Goal: Task Accomplishment & Management: Complete application form

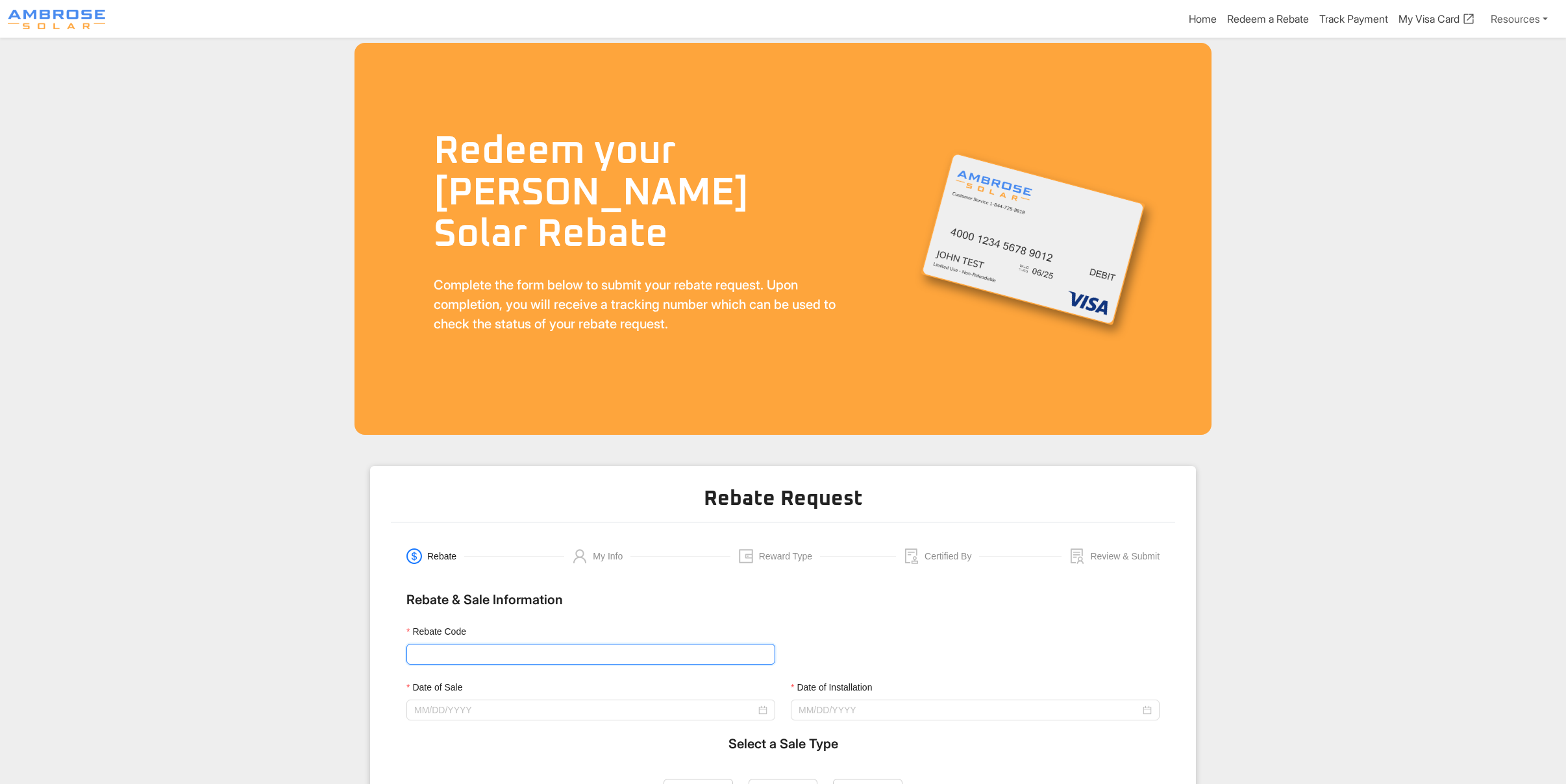
click at [458, 652] on input "Rebate Code" at bounding box center [591, 654] width 369 height 21
type input "Ambrose3000"
click at [461, 714] on input "Date of Sale" at bounding box center [585, 710] width 341 height 14
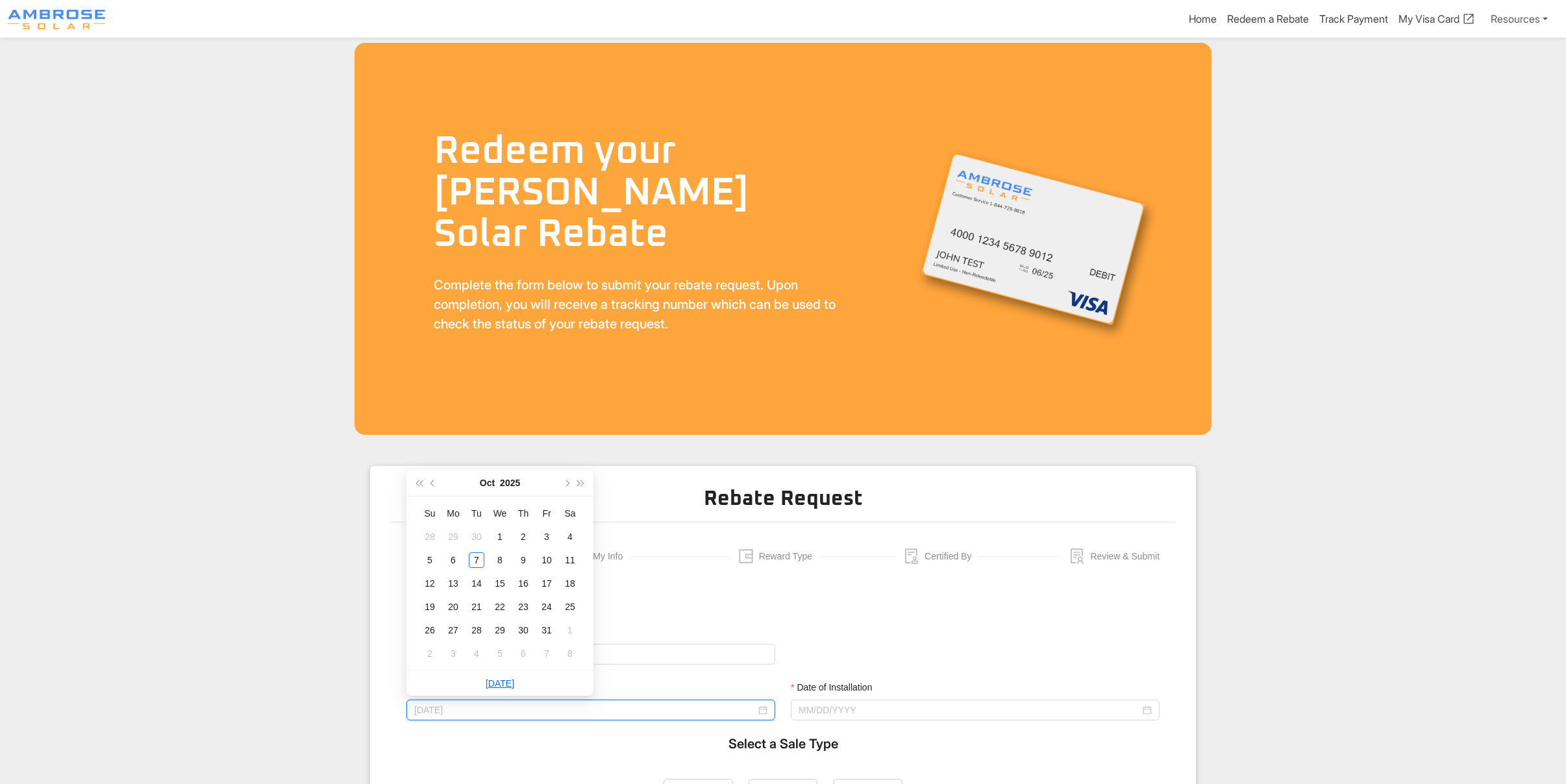
type input "[DATE]"
click at [681, 673] on div "Rebate Code Ambrose3000" at bounding box center [591, 652] width 384 height 56
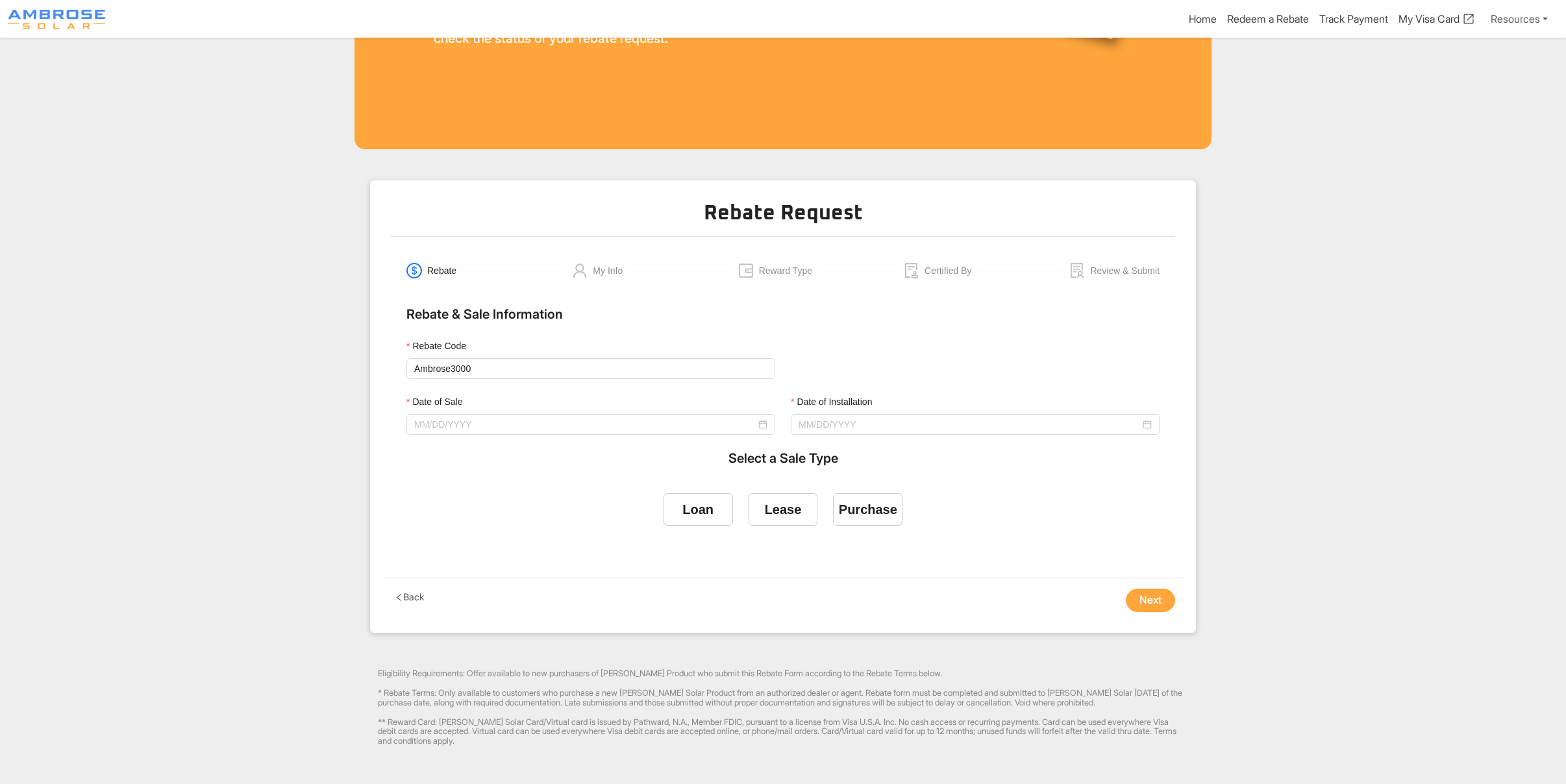
scroll to position [346, 0]
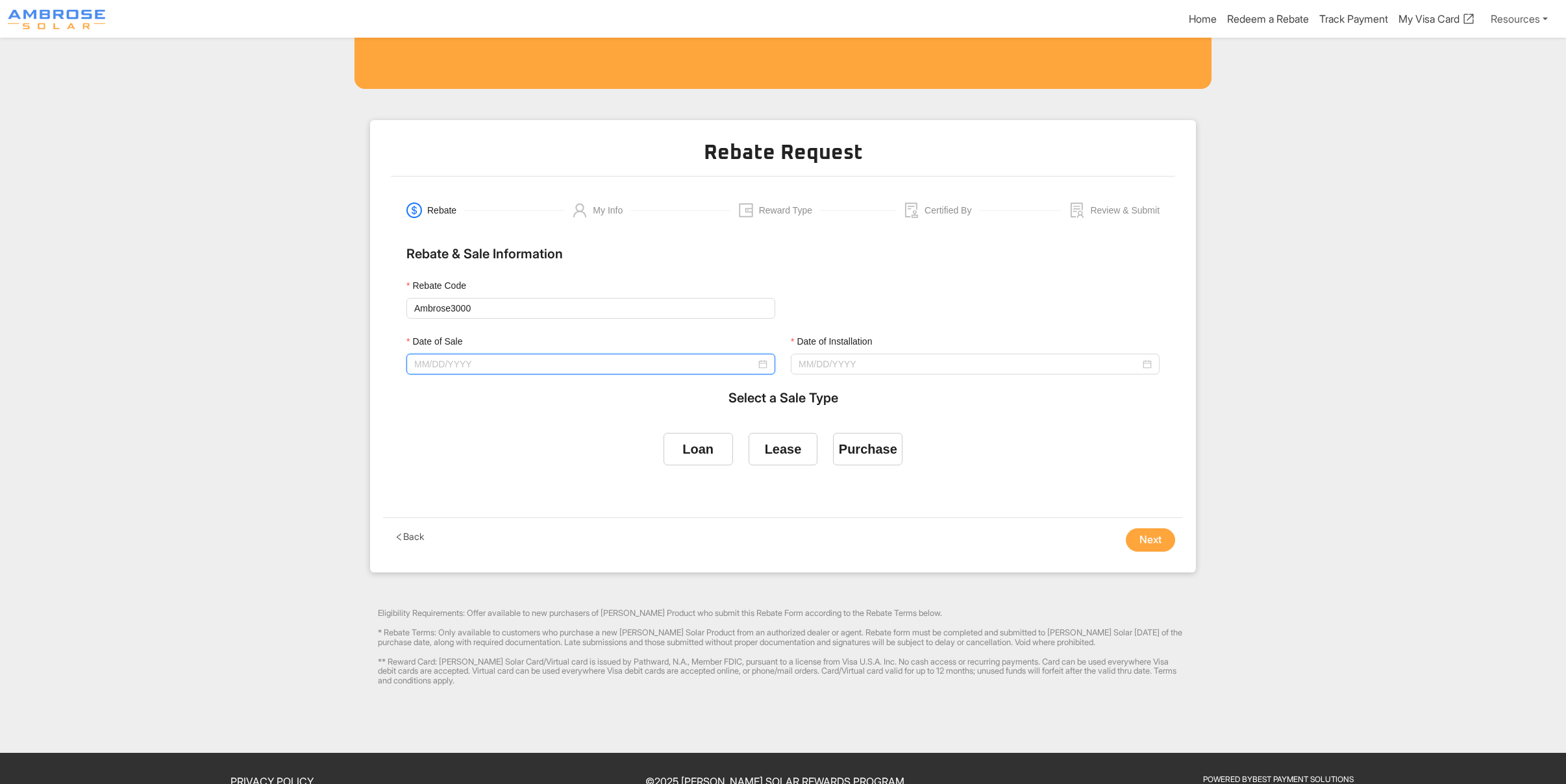
click at [478, 362] on input "Date of Sale" at bounding box center [585, 364] width 341 height 14
type input "[DATE]"
click at [437, 388] on button "button" at bounding box center [433, 390] width 14 height 26
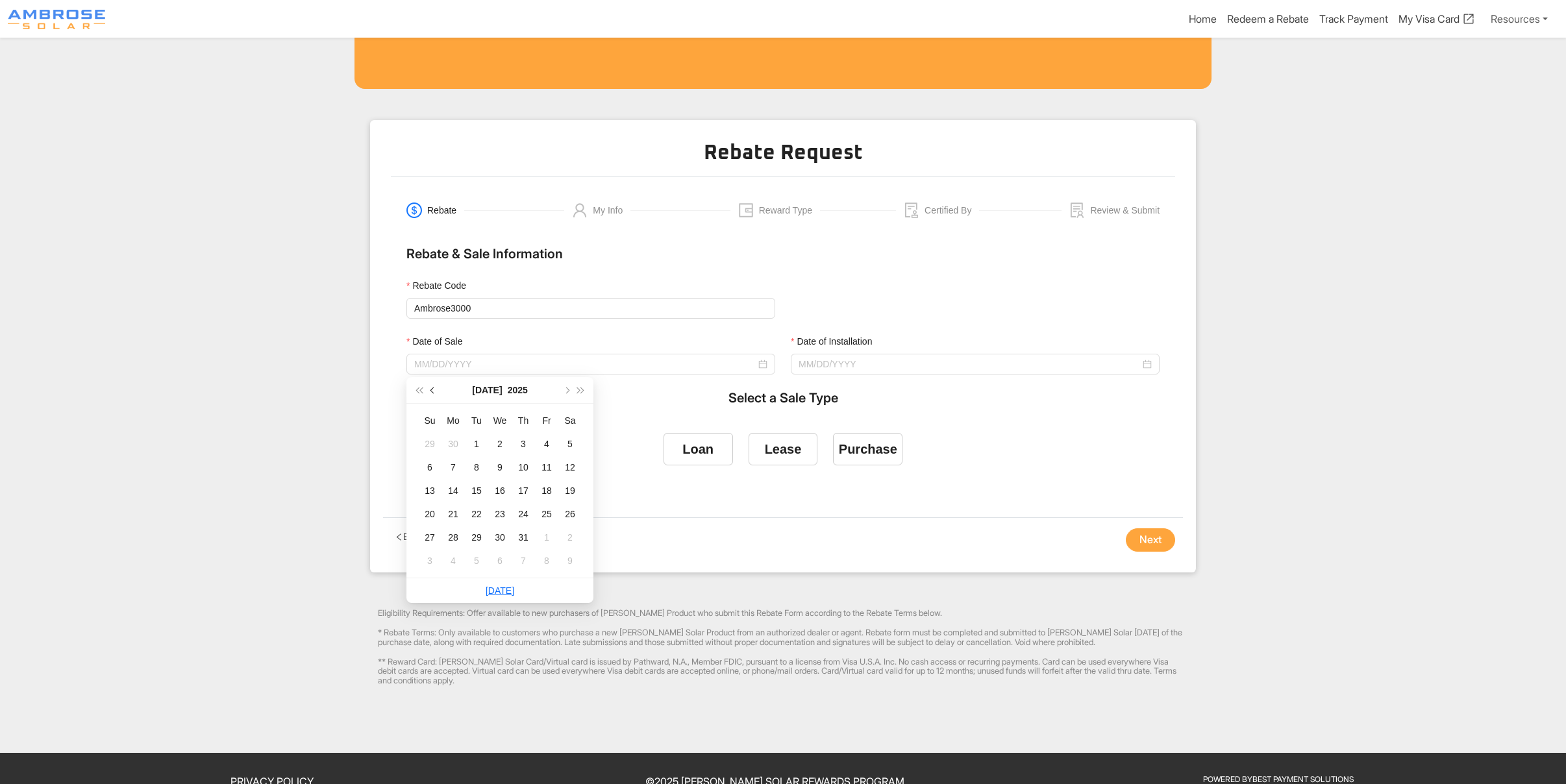
click at [437, 388] on button "button" at bounding box center [433, 390] width 14 height 26
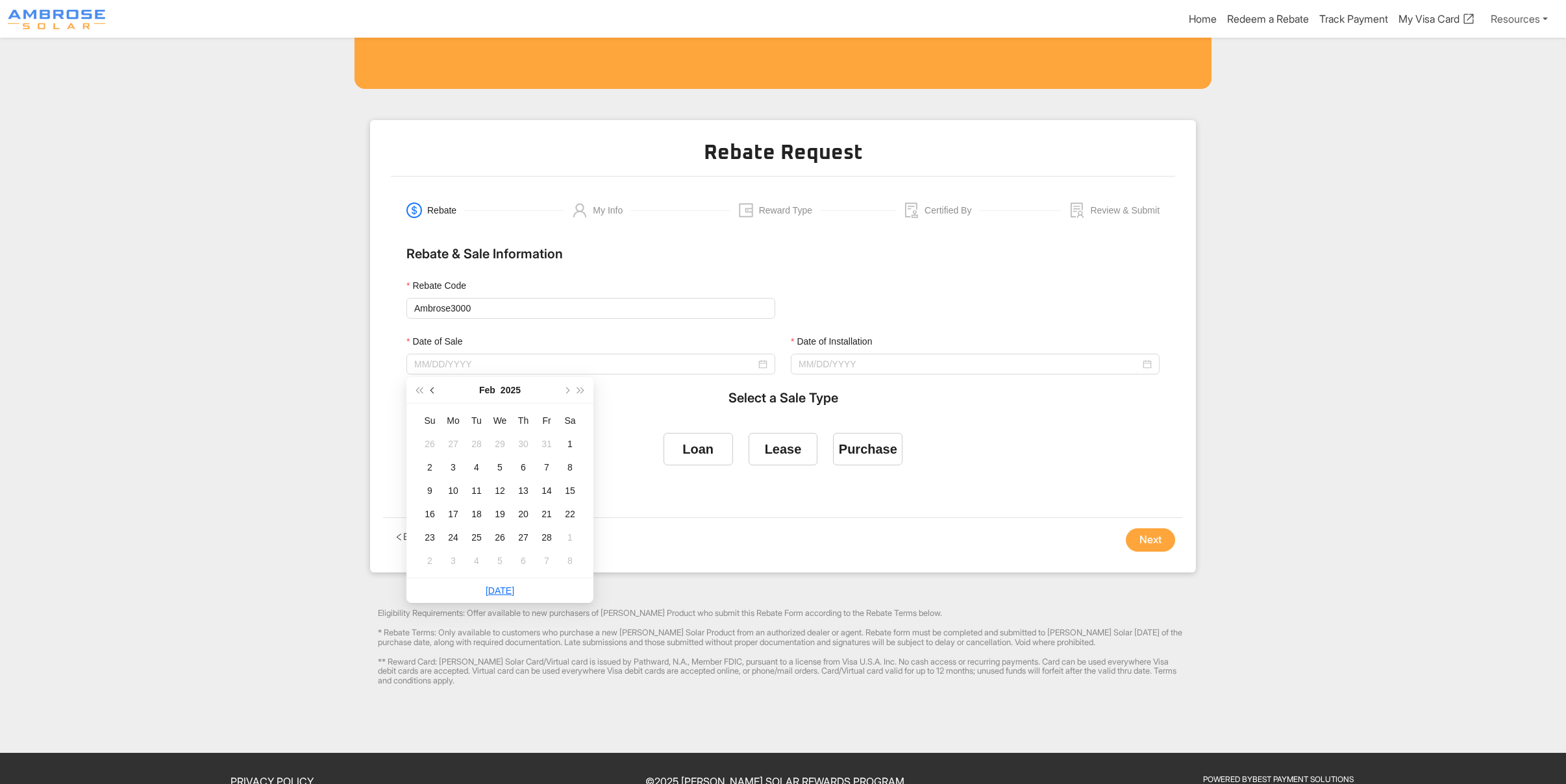
click at [437, 388] on button "button" at bounding box center [433, 390] width 14 height 26
type input "[DATE]"
click at [573, 468] on div "14" at bounding box center [570, 467] width 15 height 15
click at [844, 362] on input "Date of Installation" at bounding box center [969, 364] width 341 height 14
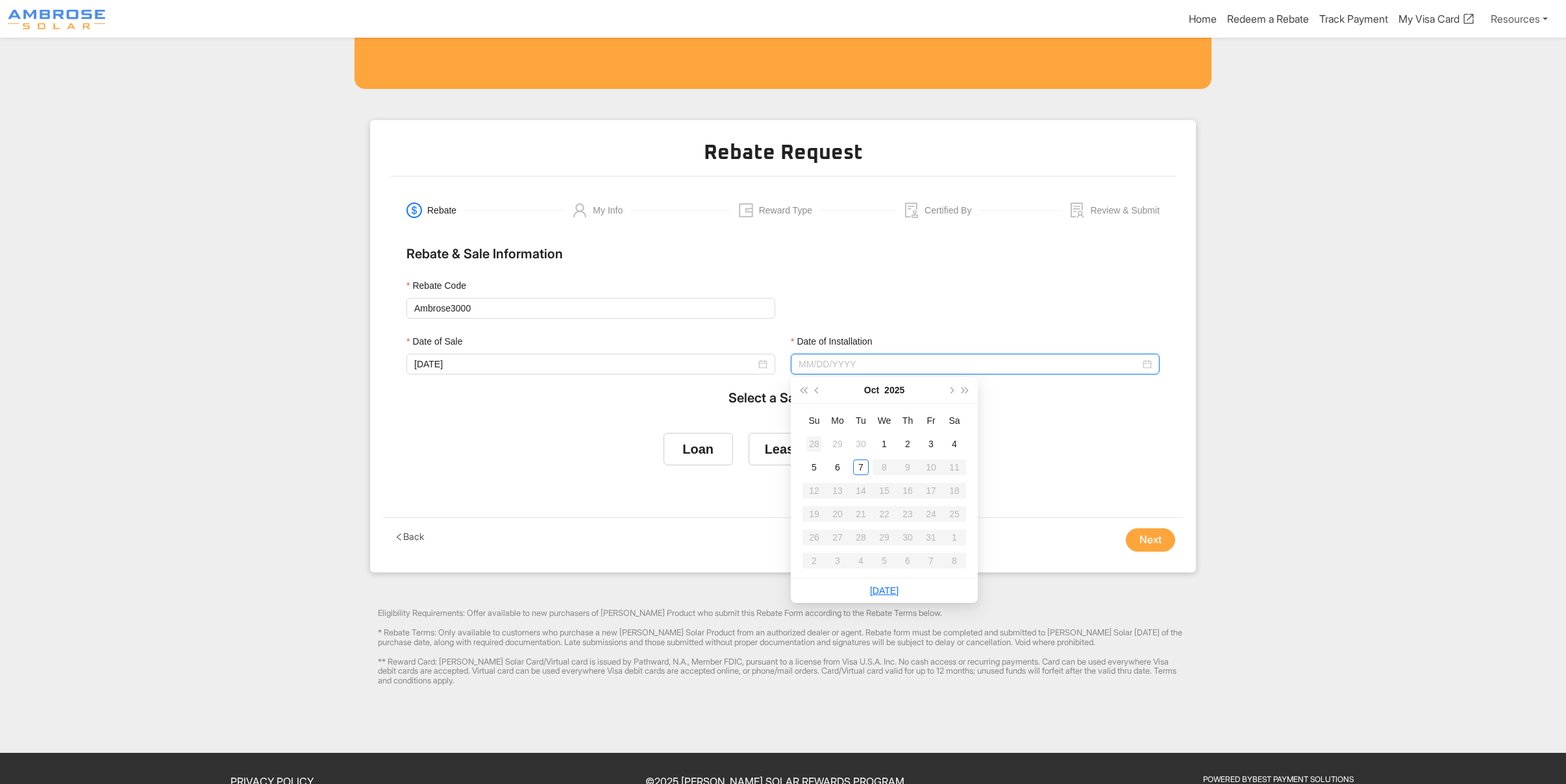
type input "[DATE]"
click at [951, 387] on span "button" at bounding box center [950, 390] width 6 height 6
click at [810, 388] on button "button" at bounding box center [817, 390] width 14 height 26
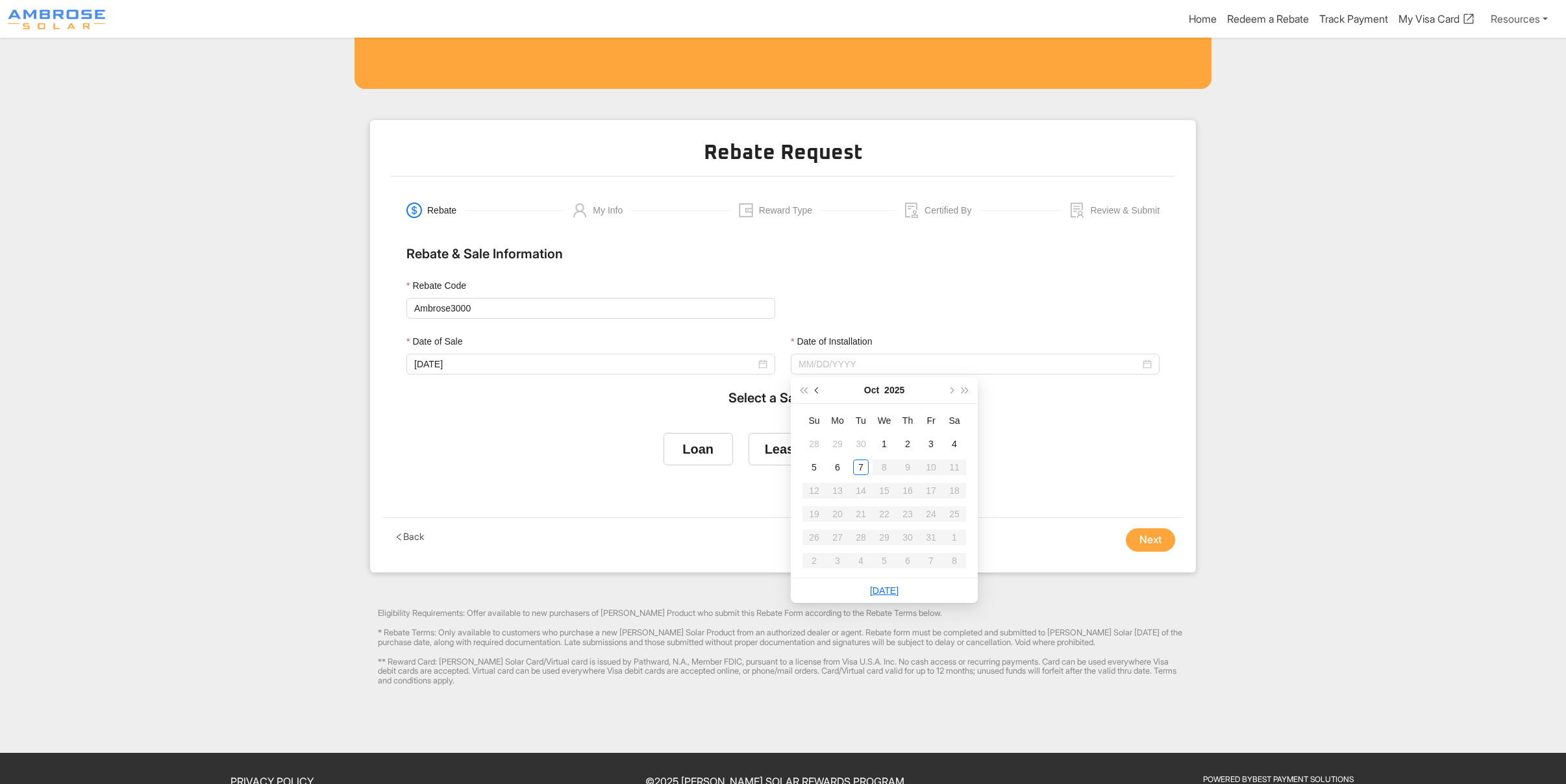
click at [815, 390] on span "button" at bounding box center [817, 390] width 6 height 6
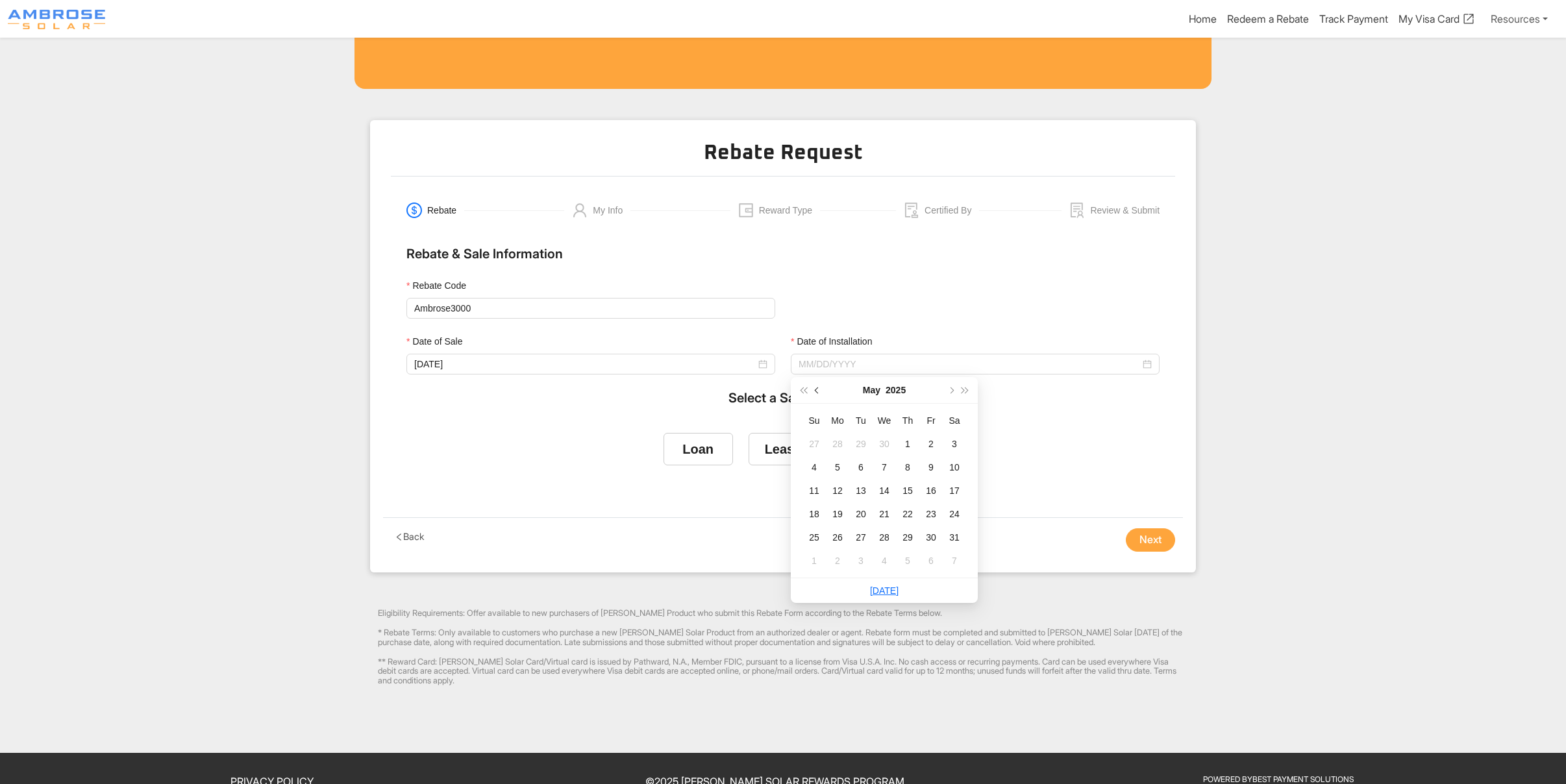
click at [813, 390] on button "button" at bounding box center [817, 390] width 14 height 26
type input "[DATE]"
click at [831, 537] on div "24" at bounding box center [837, 537] width 15 height 15
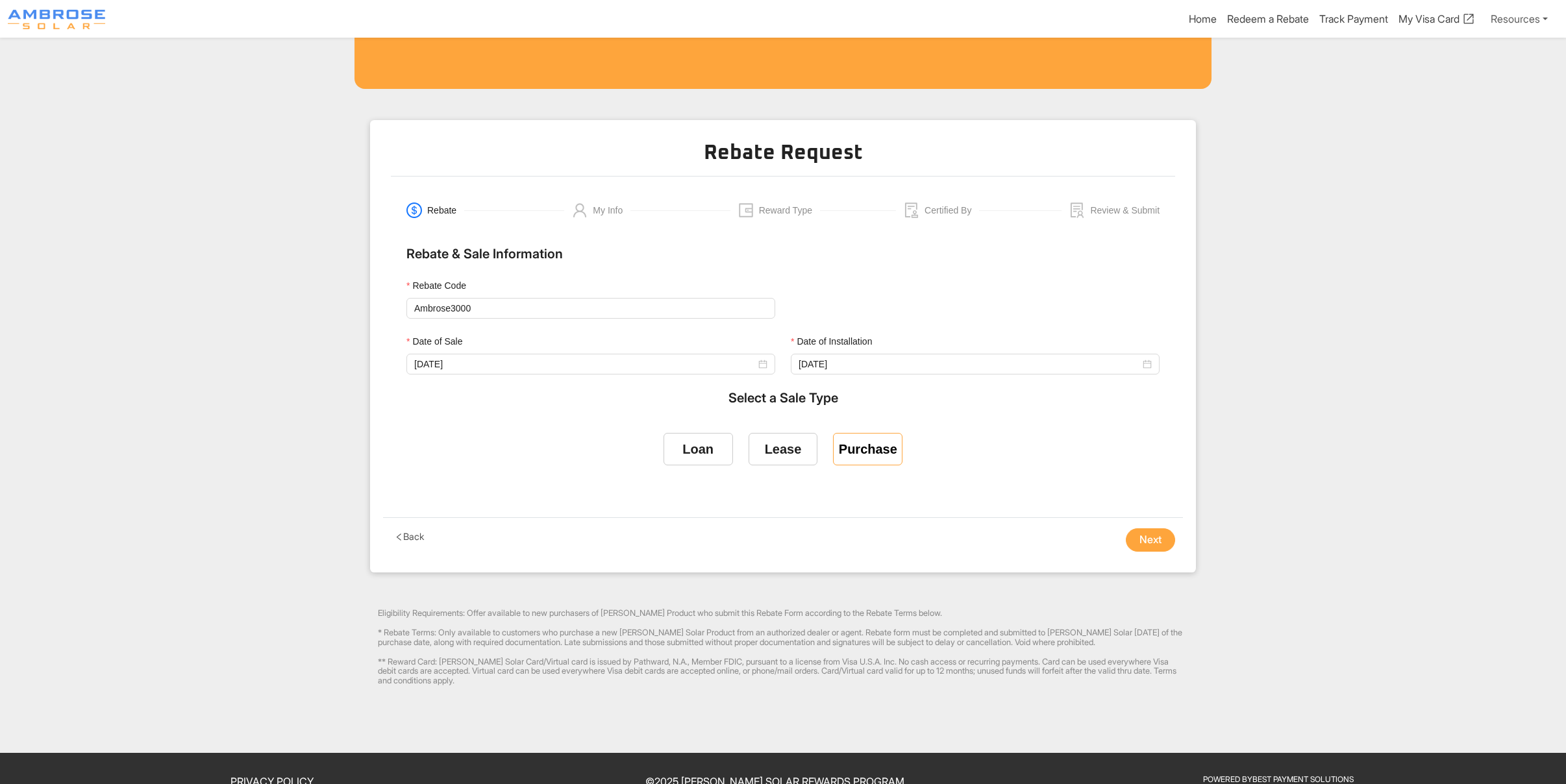
click at [873, 446] on div "Purchase" at bounding box center [867, 449] width 58 height 15
click at [868, 446] on input "Purchase" at bounding box center [868, 446] width 0 height 0
click at [493, 307] on input "Ambrose3000" at bounding box center [591, 308] width 369 height 21
type input "AmbroseTBD"
drag, startPoint x: 474, startPoint y: 309, endPoint x: 378, endPoint y: 303, distance: 96.2
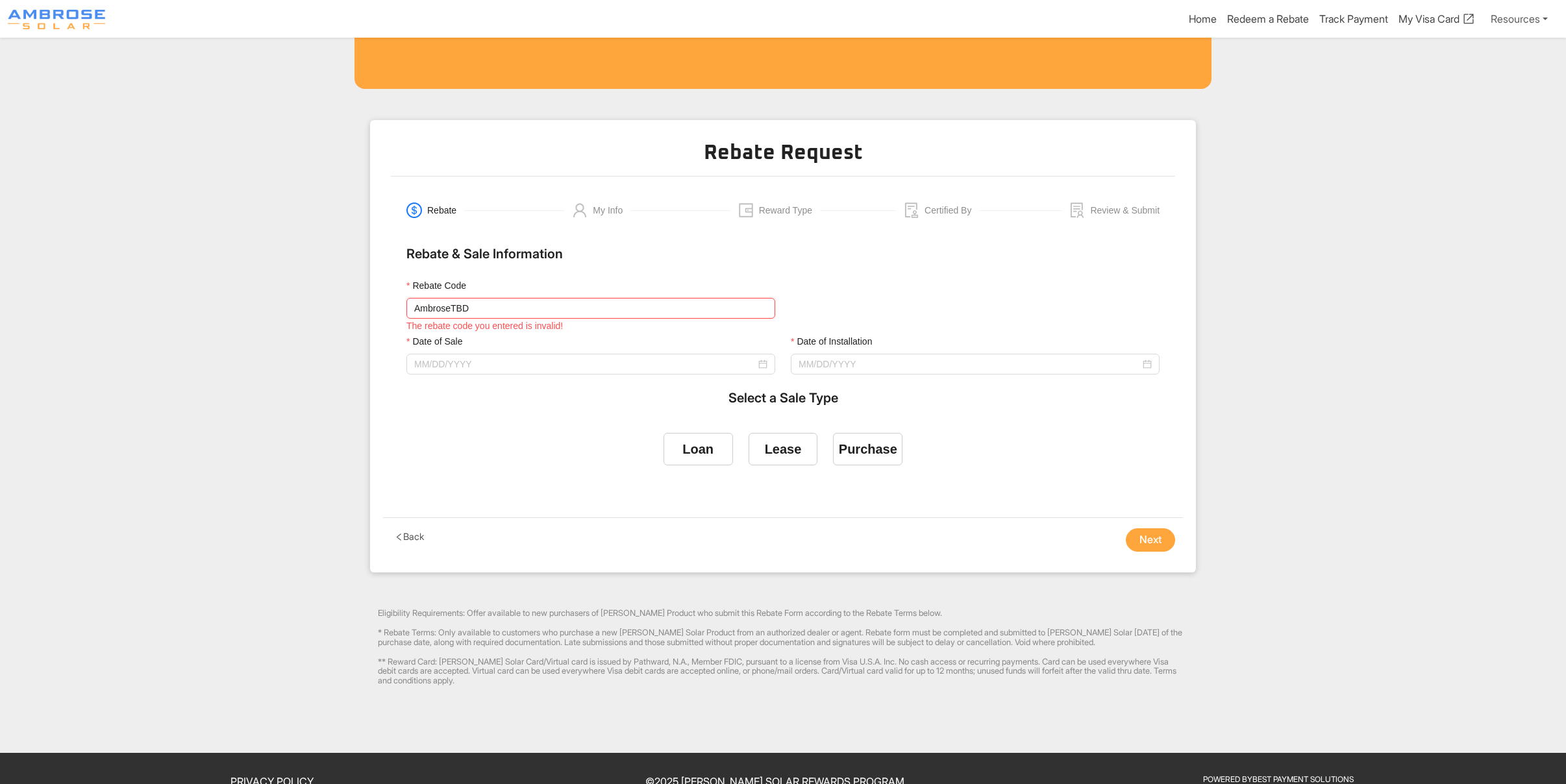
click at [378, 303] on div "Rebate Request Rebate My Info Reward Type Certified By Review & Submit Rebate &…" at bounding box center [783, 345] width 826 height 452
type input "AmbroseTBD"
click at [863, 448] on div "Purchase" at bounding box center [867, 449] width 58 height 15
click at [868, 446] on input "Purchase" at bounding box center [868, 446] width 0 height 0
click at [891, 366] on input "Date of Installation" at bounding box center [969, 364] width 341 height 14
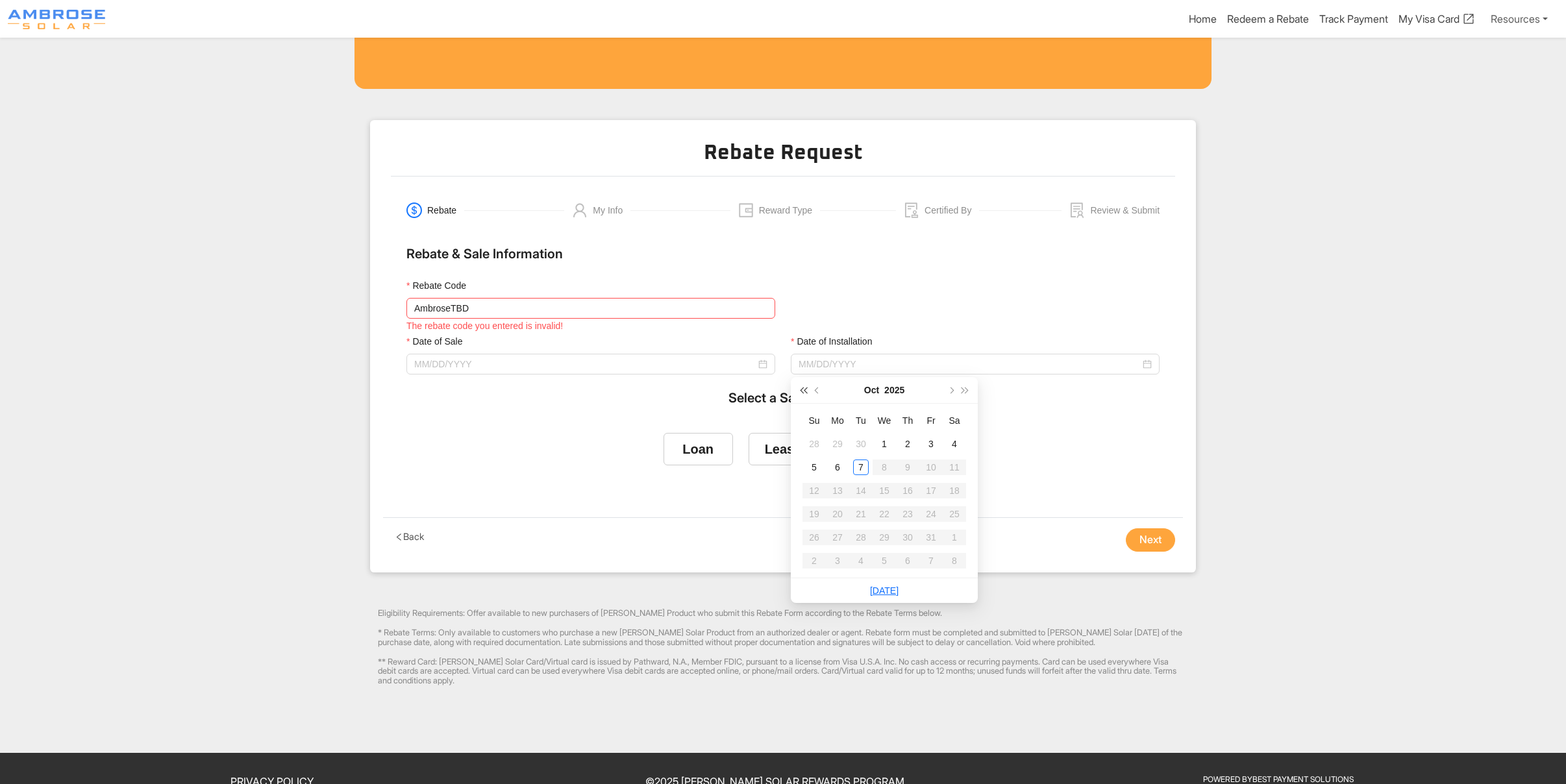
click at [803, 390] on span "button" at bounding box center [803, 390] width 6 height 6
click at [817, 390] on span "button" at bounding box center [817, 390] width 6 height 6
click at [953, 390] on button "button" at bounding box center [951, 390] width 14 height 26
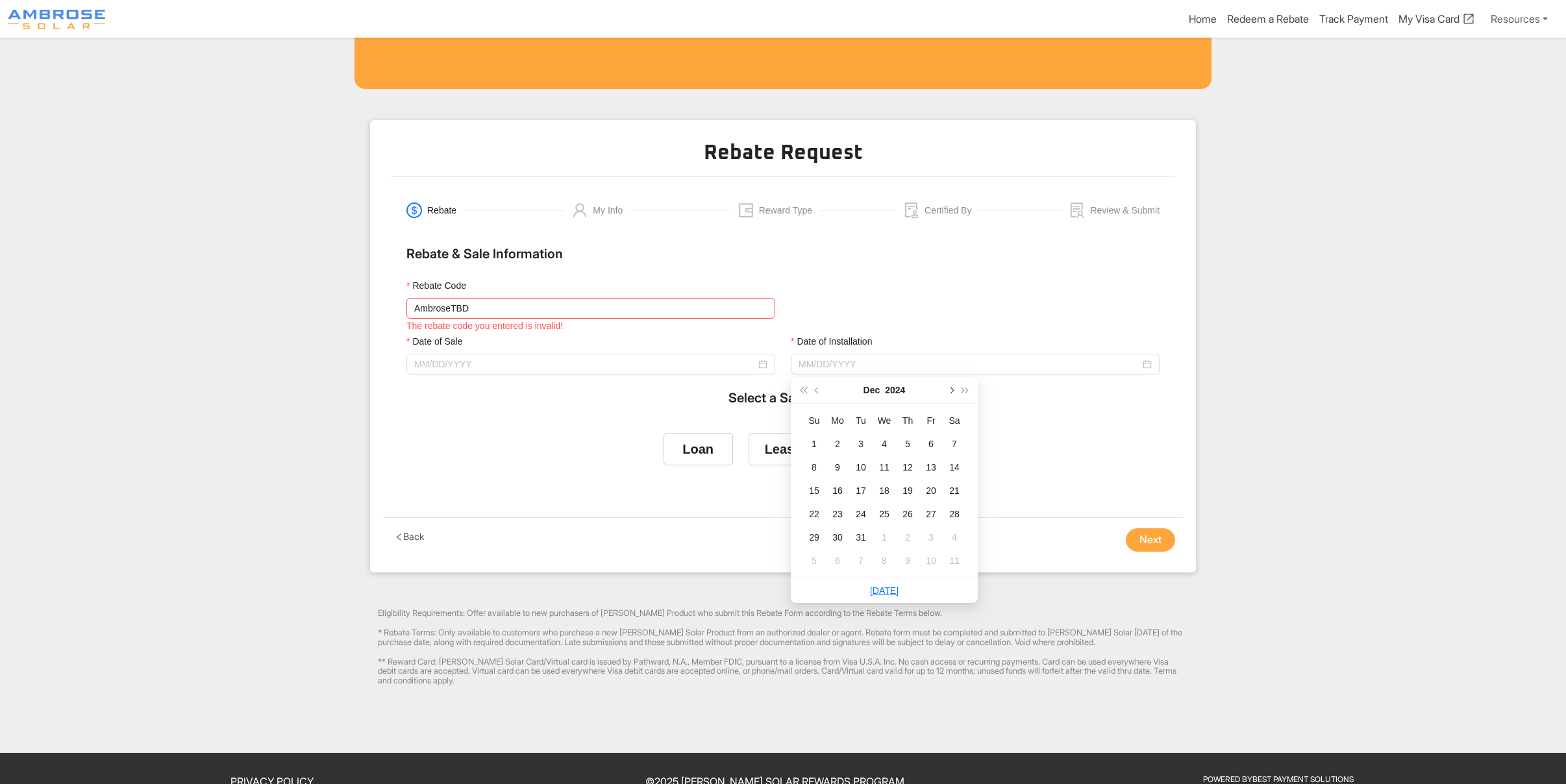
click at [953, 390] on button "button" at bounding box center [951, 390] width 14 height 26
click at [812, 388] on button "button" at bounding box center [817, 390] width 14 height 26
type input "[DATE]"
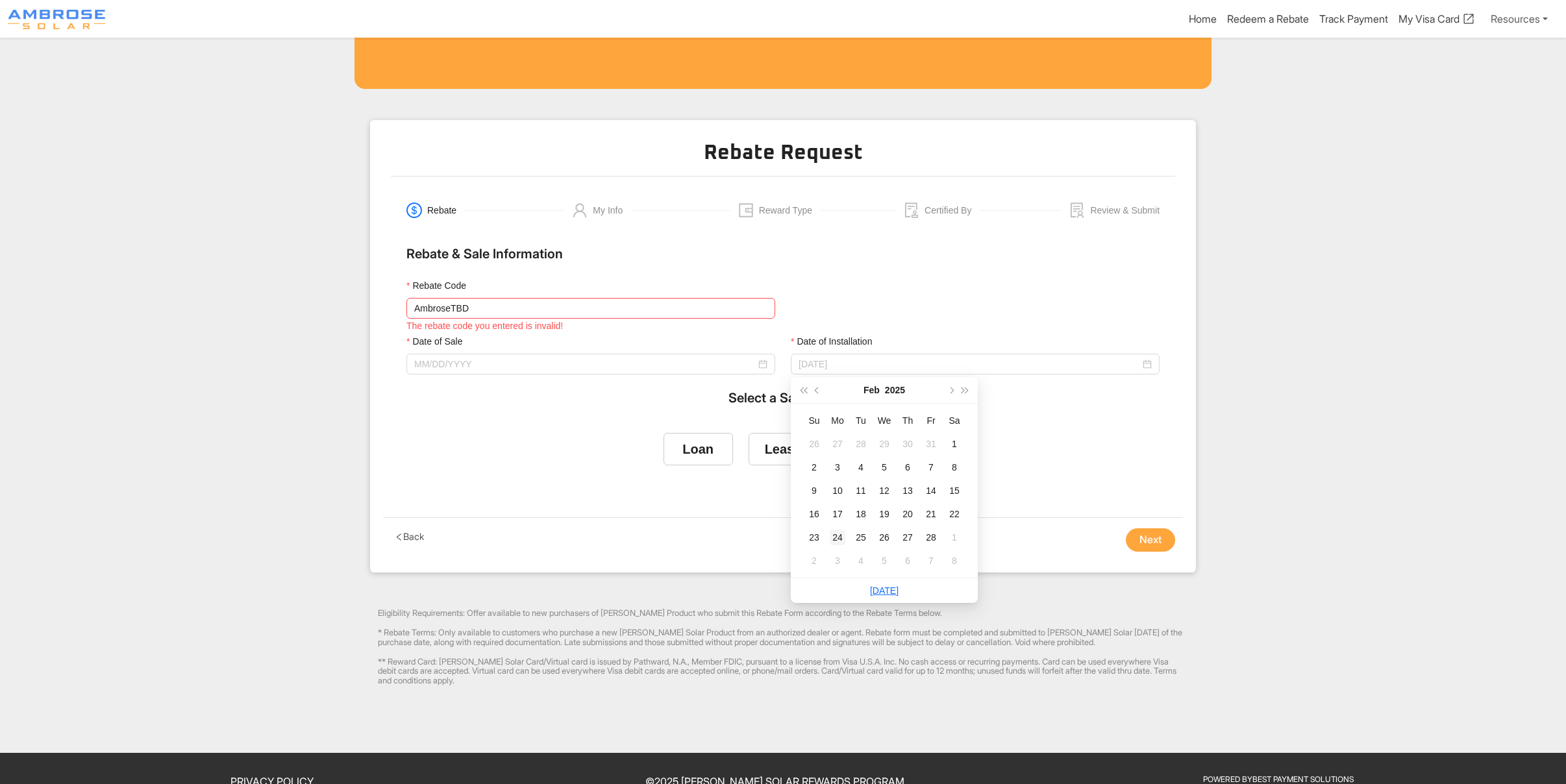
click at [832, 536] on div "24" at bounding box center [837, 537] width 15 height 15
click at [445, 355] on div at bounding box center [591, 364] width 369 height 21
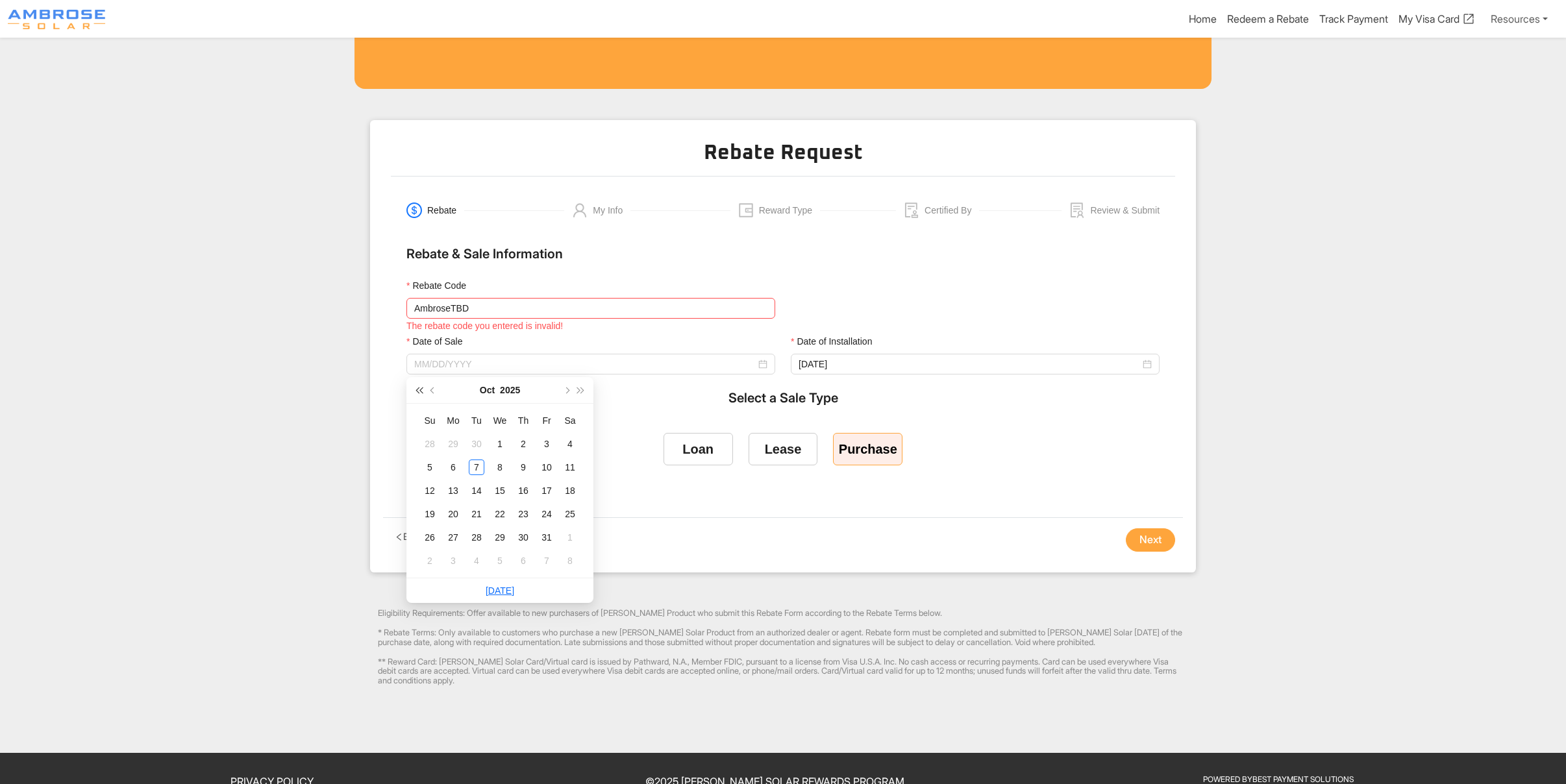
click at [416, 390] on span "button" at bounding box center [418, 390] width 6 height 6
click at [566, 390] on span "button" at bounding box center [566, 390] width 6 height 6
click at [564, 468] on div "14" at bounding box center [570, 467] width 15 height 15
click at [486, 357] on input "[DATE]" at bounding box center [585, 364] width 341 height 14
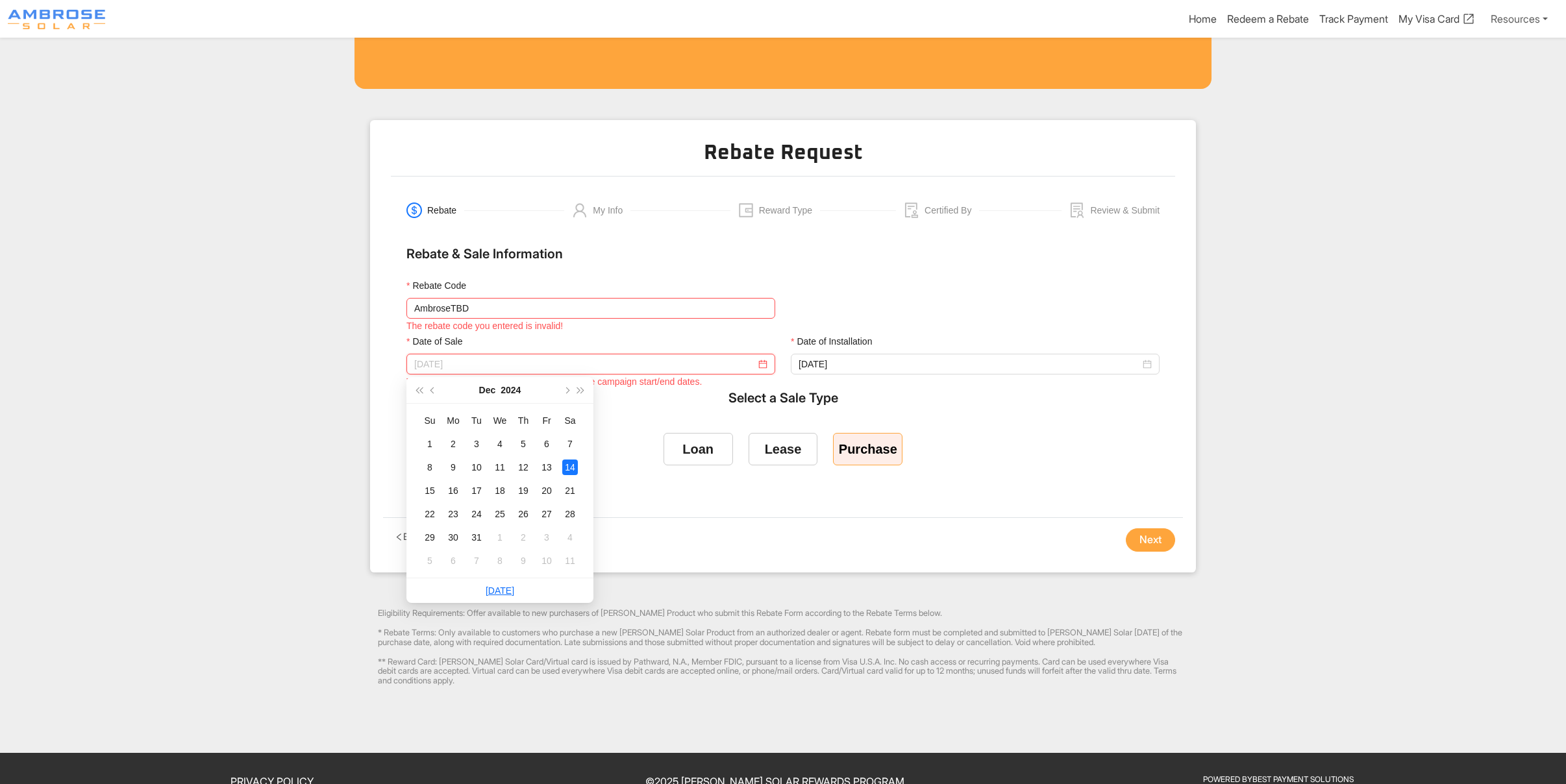
type input "[DATE]"
click at [417, 537] on button "Back" at bounding box center [409, 537] width 37 height 15
